Goal: Task Accomplishment & Management: Use online tool/utility

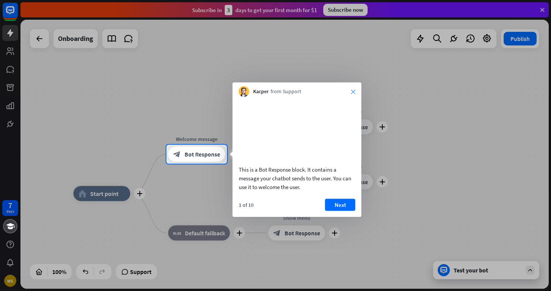
click at [352, 92] on icon "close" at bounding box center [353, 91] width 5 height 5
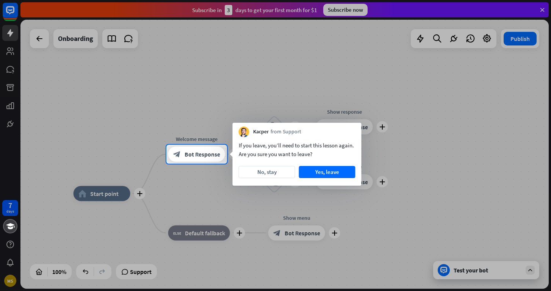
click at [545, 9] on div at bounding box center [275, 72] width 551 height 145
click at [543, 9] on div at bounding box center [275, 72] width 551 height 145
click at [312, 172] on button "Yes, leave" at bounding box center [327, 172] width 57 height 12
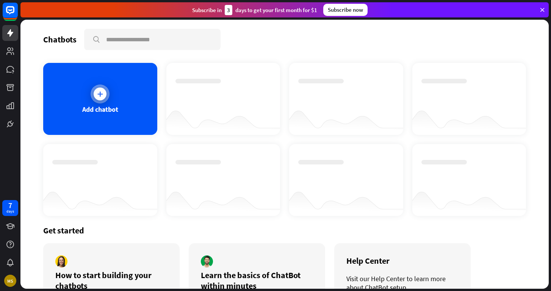
click at [93, 94] on div at bounding box center [100, 94] width 19 height 19
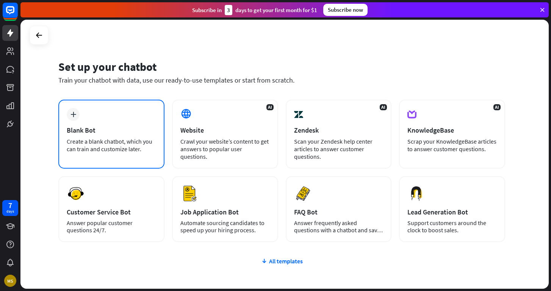
click at [84, 113] on div "plus Blank Bot Create a blank chatbot, which you can train and customize later." at bounding box center [111, 134] width 106 height 69
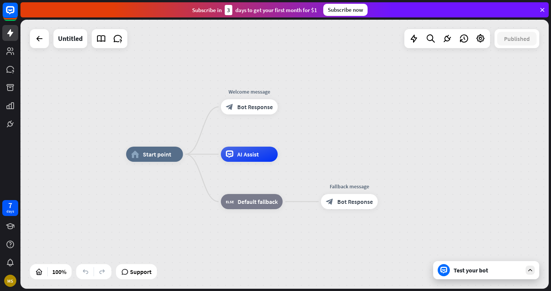
click at [541, 12] on icon at bounding box center [542, 9] width 7 height 7
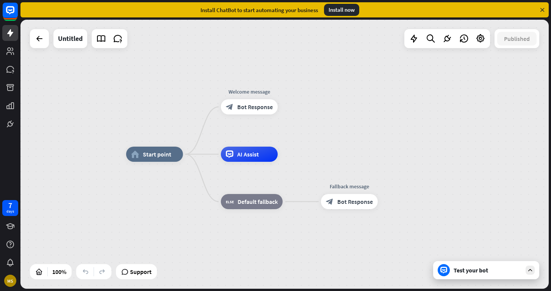
click at [541, 9] on icon at bounding box center [542, 9] width 7 height 7
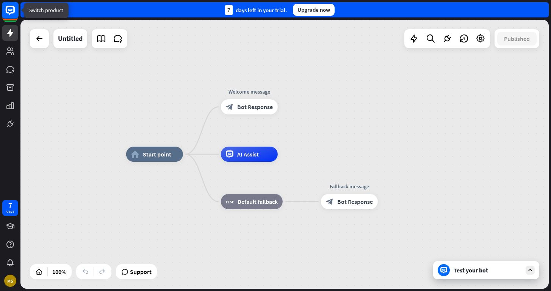
click at [13, 12] on rect at bounding box center [10, 10] width 17 height 17
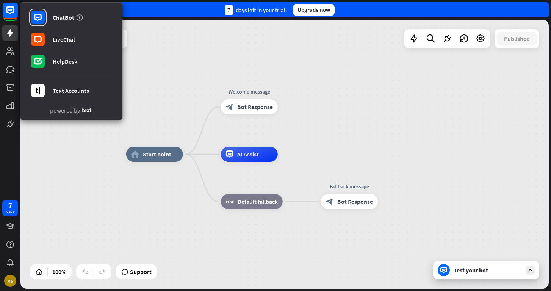
click at [198, 105] on div "home_2 Start point Edit name more_horiz Welcome message block_bot_response Bot …" at bounding box center [284, 154] width 529 height 269
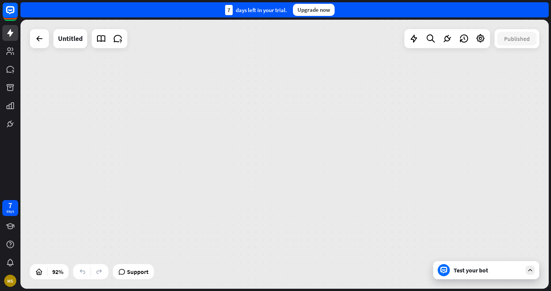
click at [459, 273] on div "Test your bot" at bounding box center [488, 271] width 68 height 8
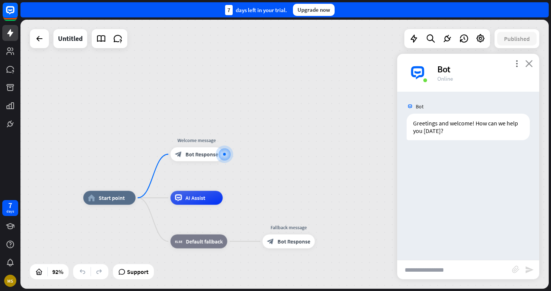
click at [528, 65] on icon "close" at bounding box center [530, 63] width 8 height 7
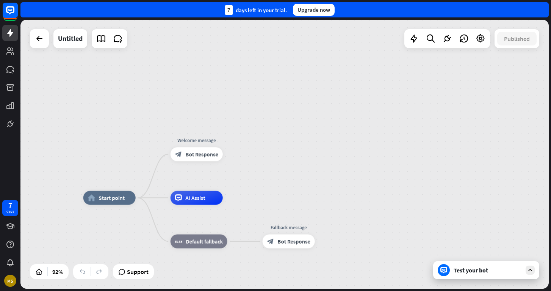
click at [12, 36] on icon at bounding box center [10, 32] width 9 height 9
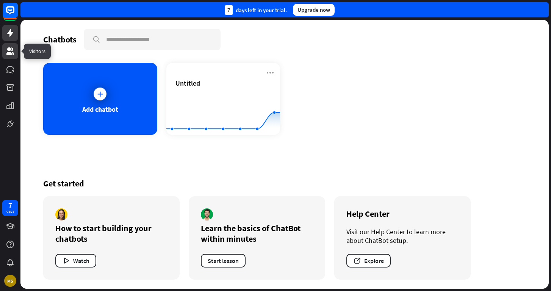
click at [12, 48] on icon at bounding box center [10, 51] width 8 height 8
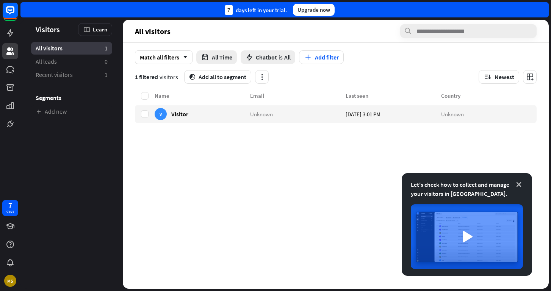
click at [518, 185] on icon at bounding box center [519, 185] width 8 height 8
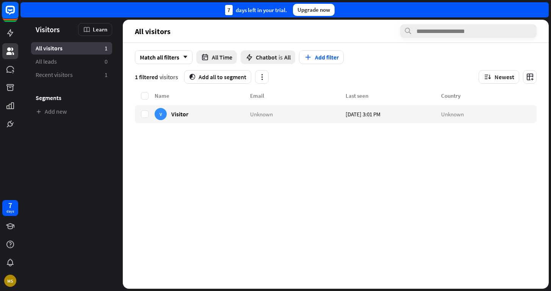
click at [8, 13] on icon at bounding box center [10, 10] width 9 height 9
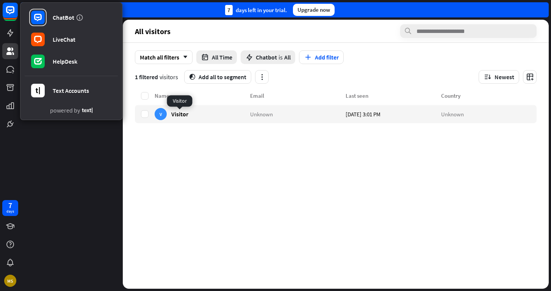
click at [174, 182] on div "Name Email Last seen Country V Visitor Unknown [DATE] 3:01 PM Unknown" at bounding box center [336, 190] width 402 height 198
